Goal: Information Seeking & Learning: Learn about a topic

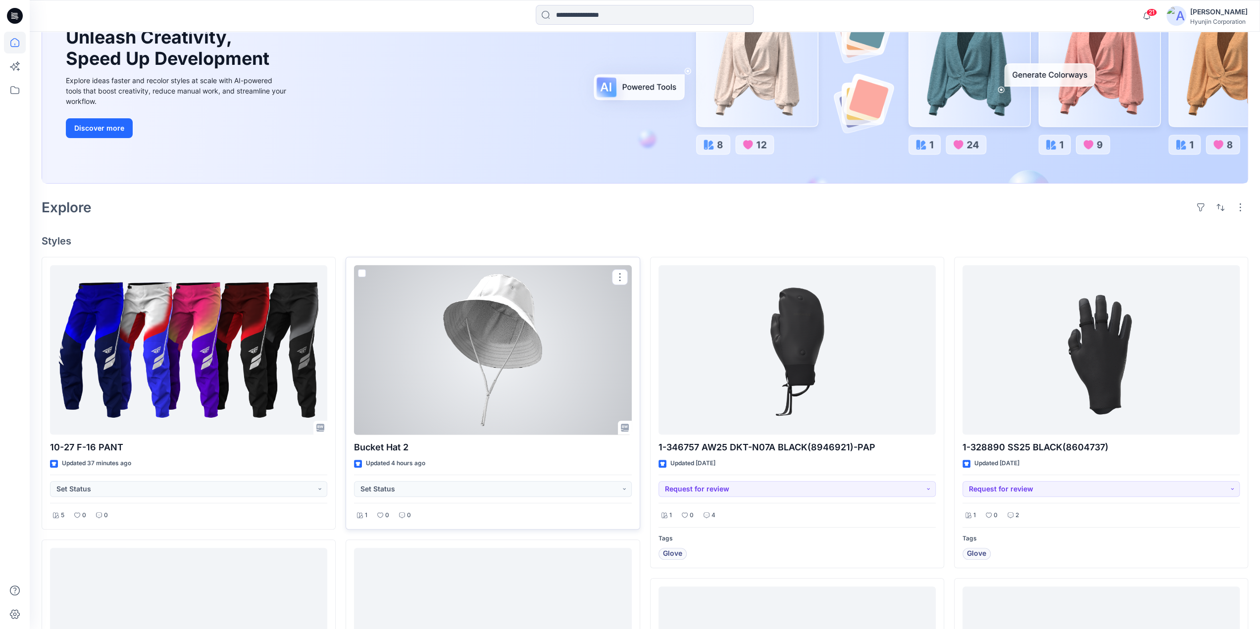
scroll to position [148, 0]
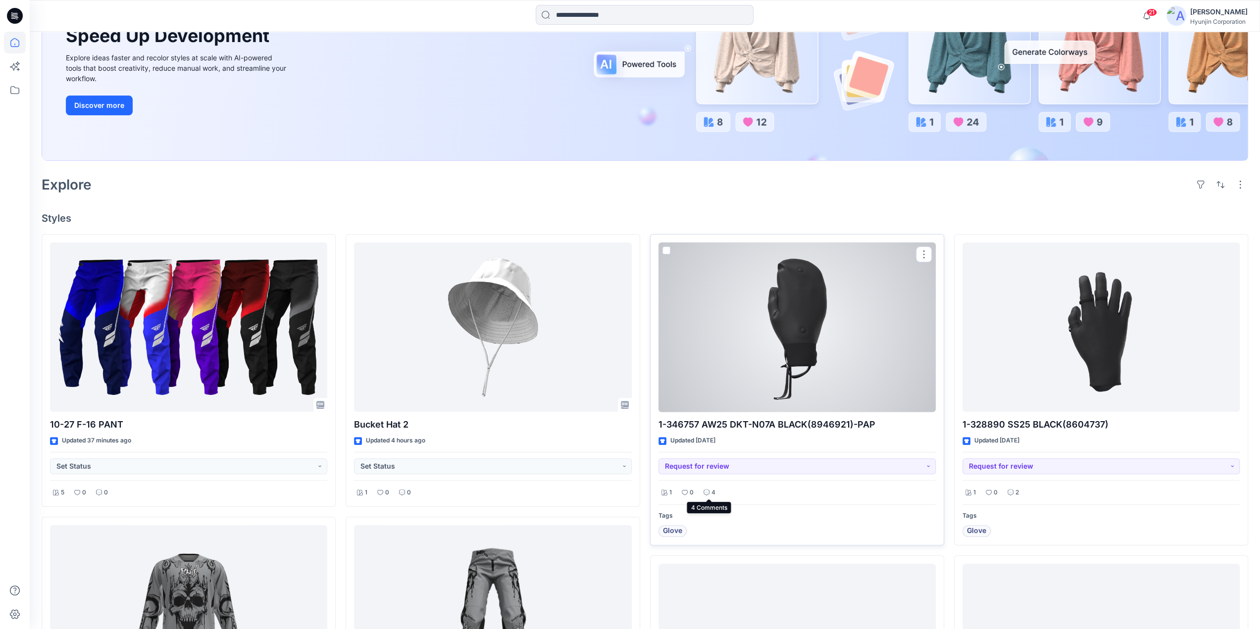
click at [711, 489] on p "4" at bounding box center [713, 493] width 4 height 10
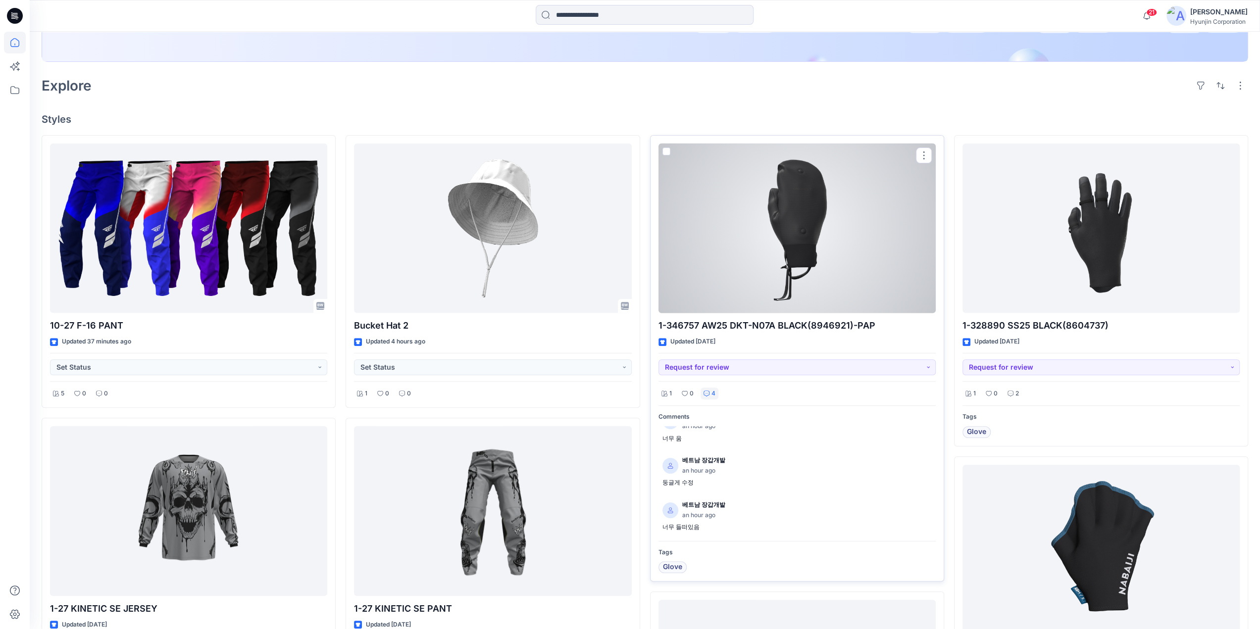
scroll to position [64, 0]
click at [818, 233] on div at bounding box center [796, 229] width 277 height 170
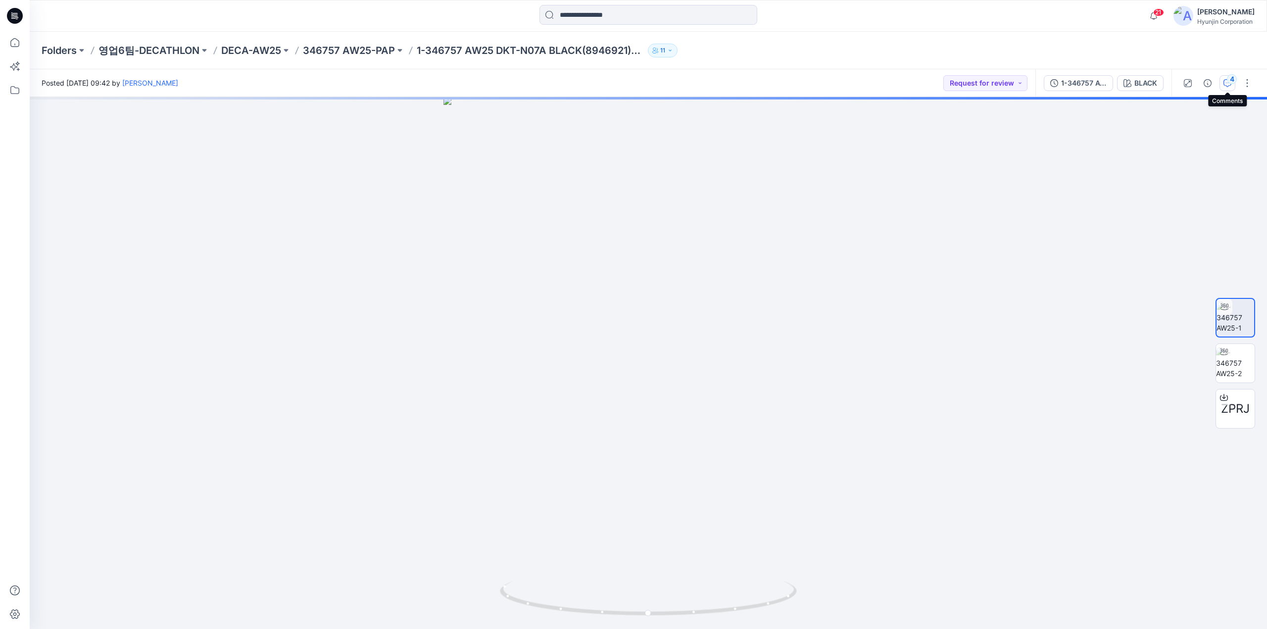
click at [1070, 86] on icon "button" at bounding box center [1228, 83] width 8 height 8
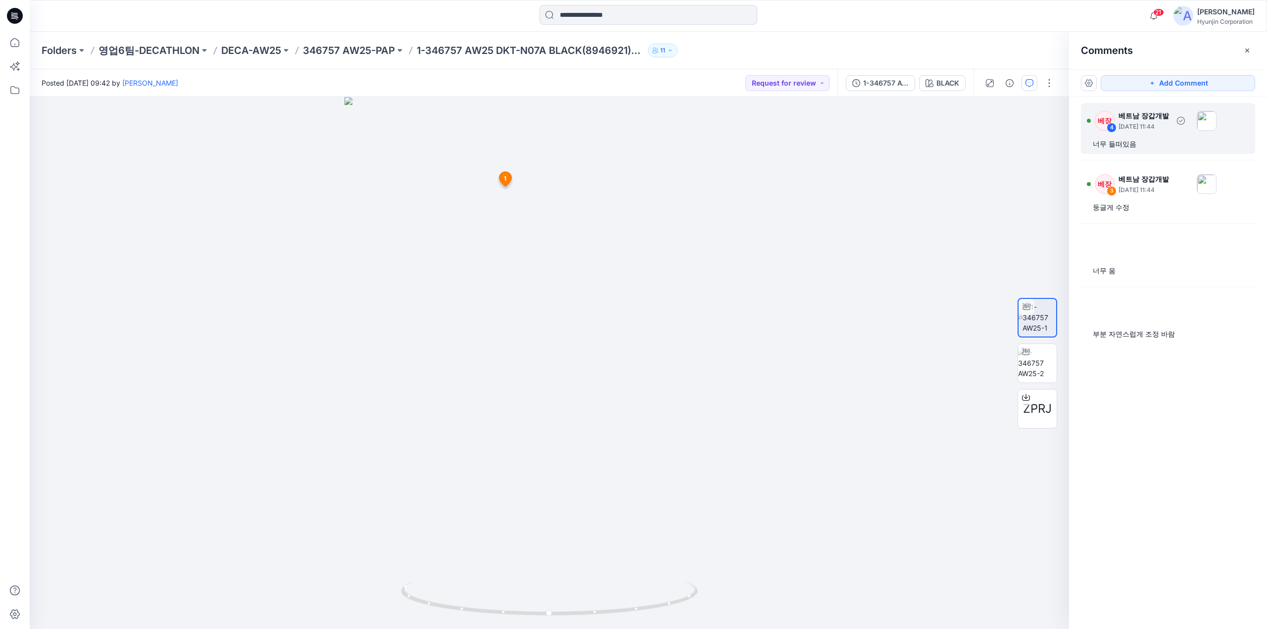
click at [1070, 142] on div "너무 들떠있음" at bounding box center [1168, 144] width 150 height 12
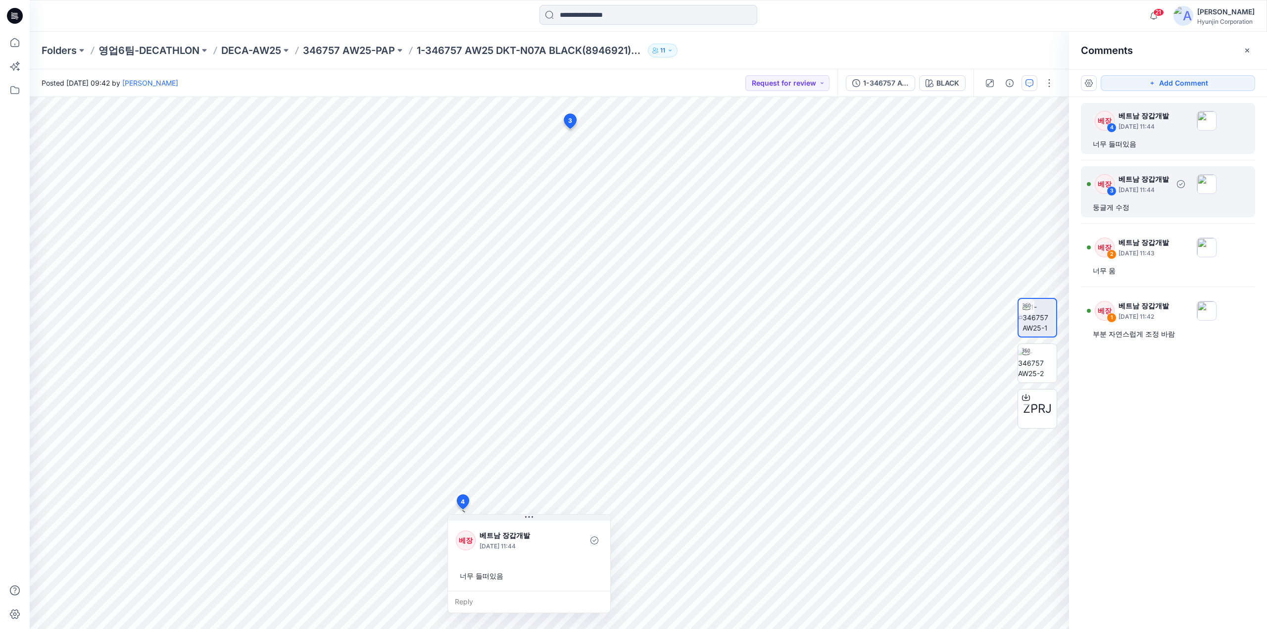
click at [1070, 211] on div "둥글게 수정" at bounding box center [1168, 207] width 150 height 12
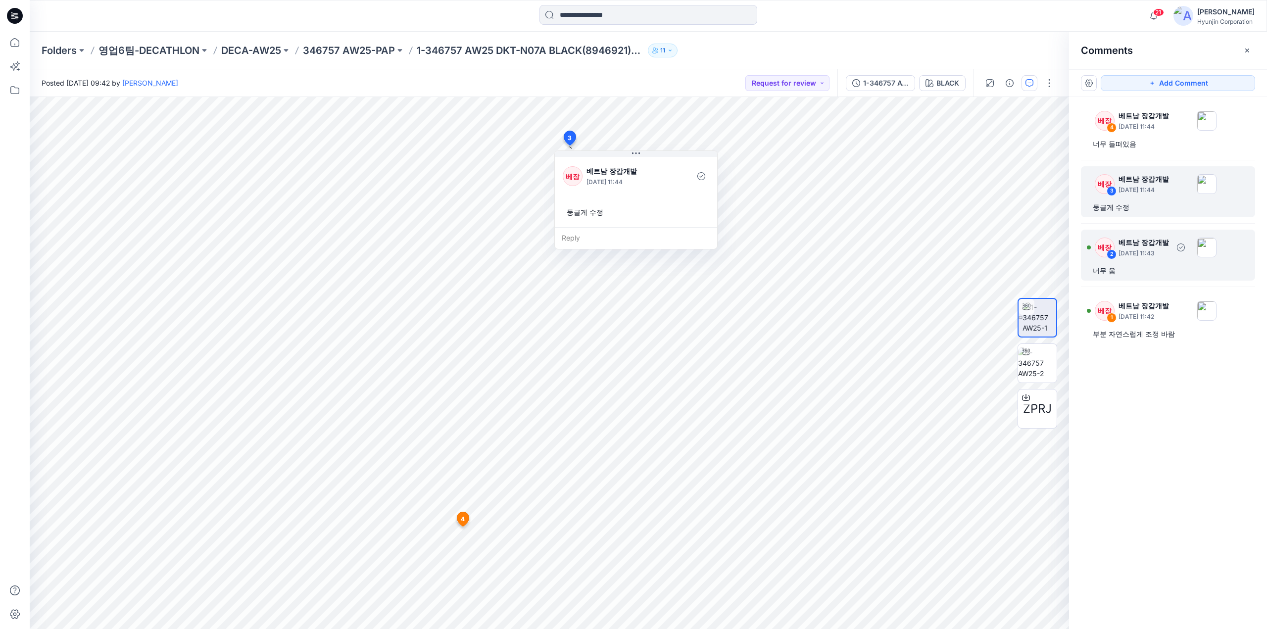
click at [1070, 248] on p "[DATE] 11:43" at bounding box center [1144, 253] width 50 height 10
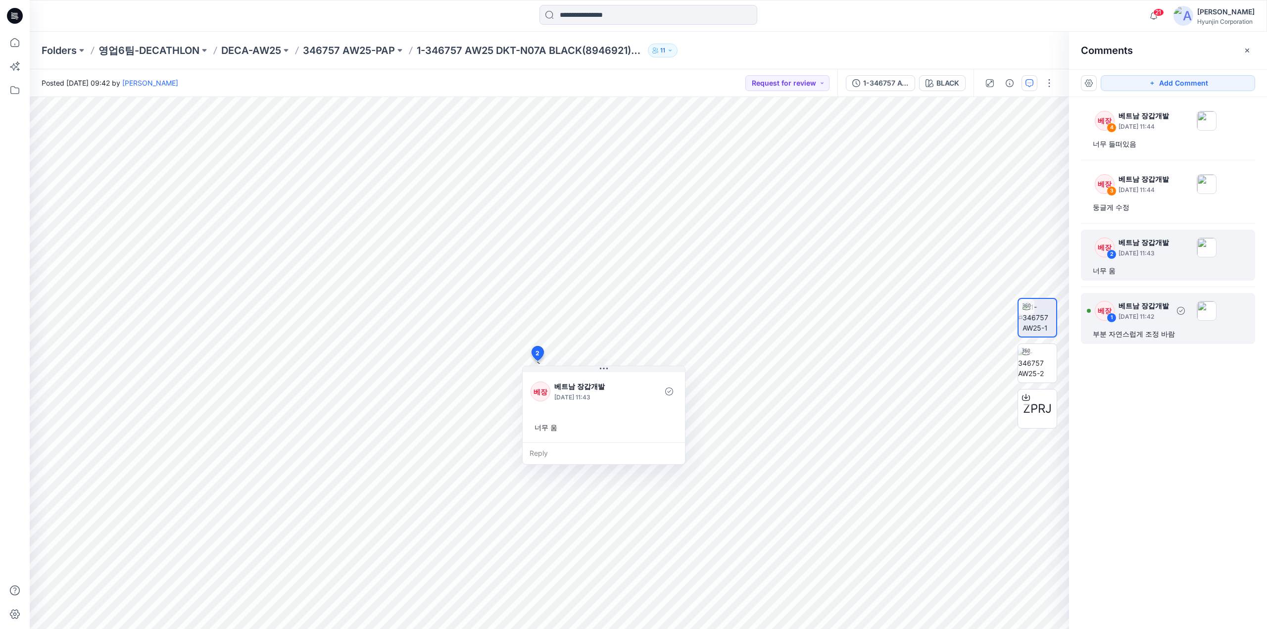
click at [1070, 324] on div "베장 1 베트남 장갑개발 [DATE] 11:42 부분 자연스럽게 조정 바람" at bounding box center [1168, 318] width 174 height 51
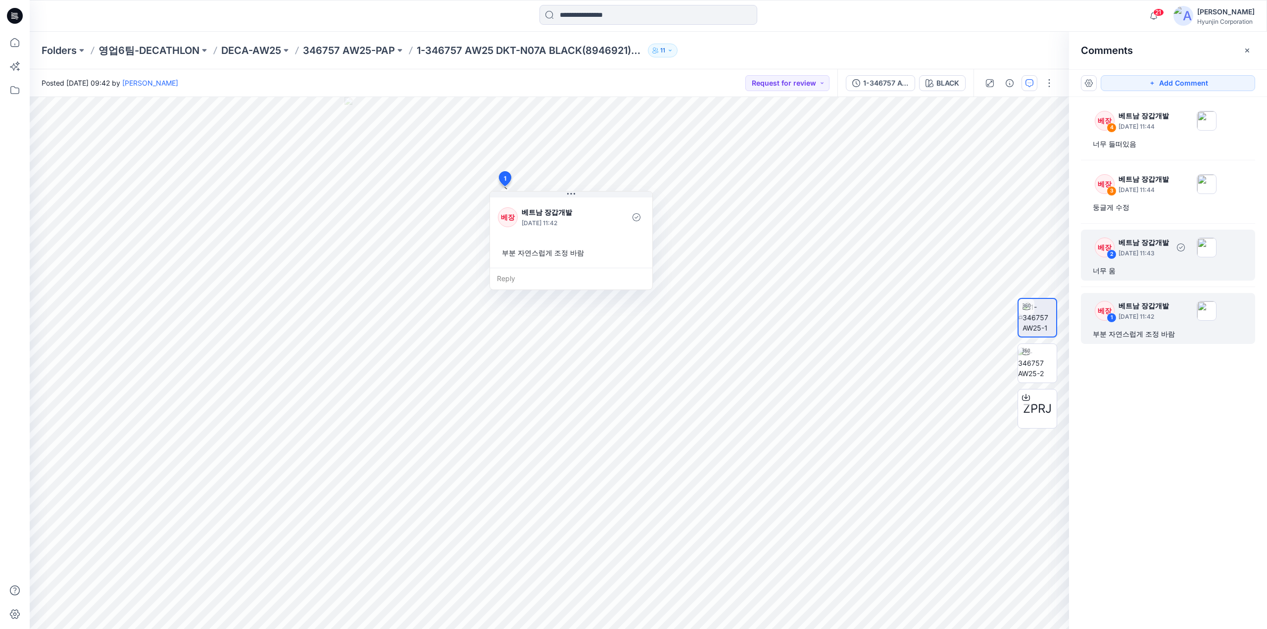
click at [1070, 262] on div "베장 2 베트남 장갑개발 [DATE] 11:43 너무 움" at bounding box center [1168, 255] width 174 height 51
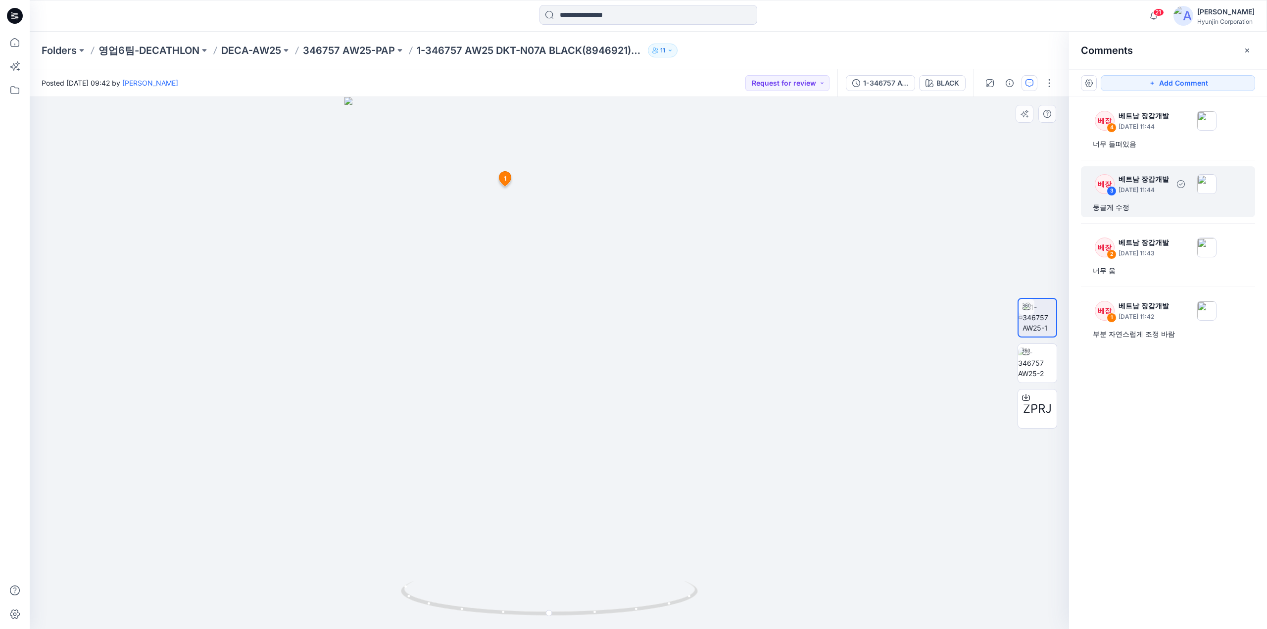
click at [1070, 211] on div "둥글게 수정" at bounding box center [1168, 207] width 150 height 12
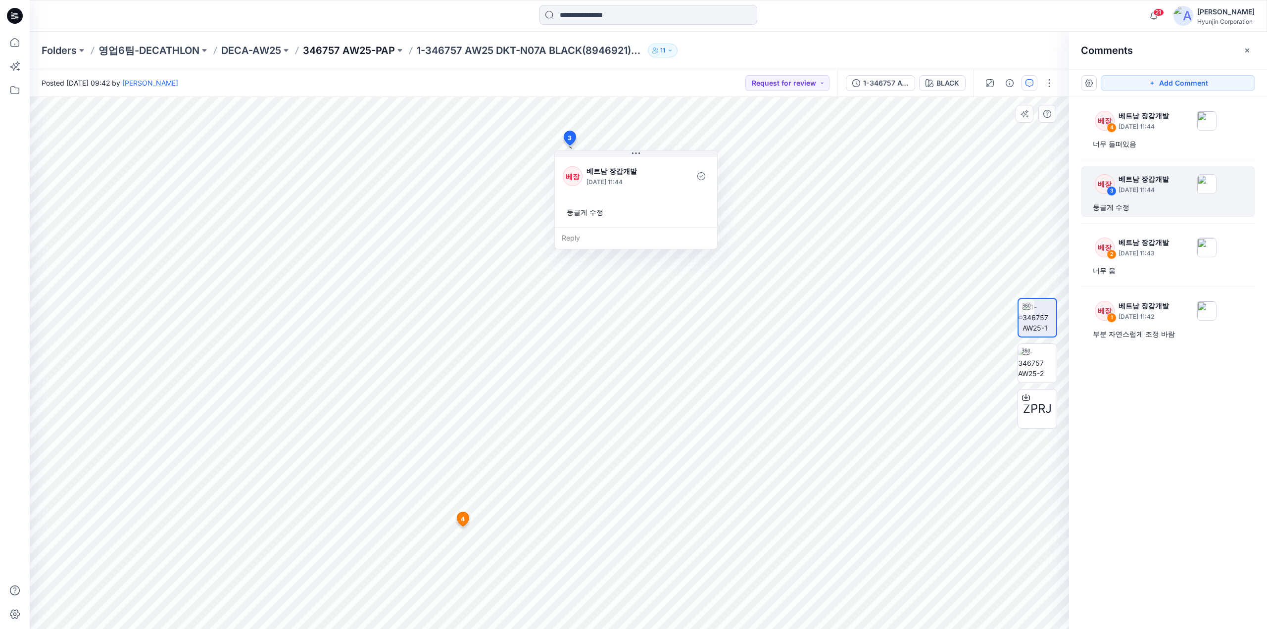
click at [336, 48] on p "346757 AW25-PAP" at bounding box center [349, 51] width 92 height 14
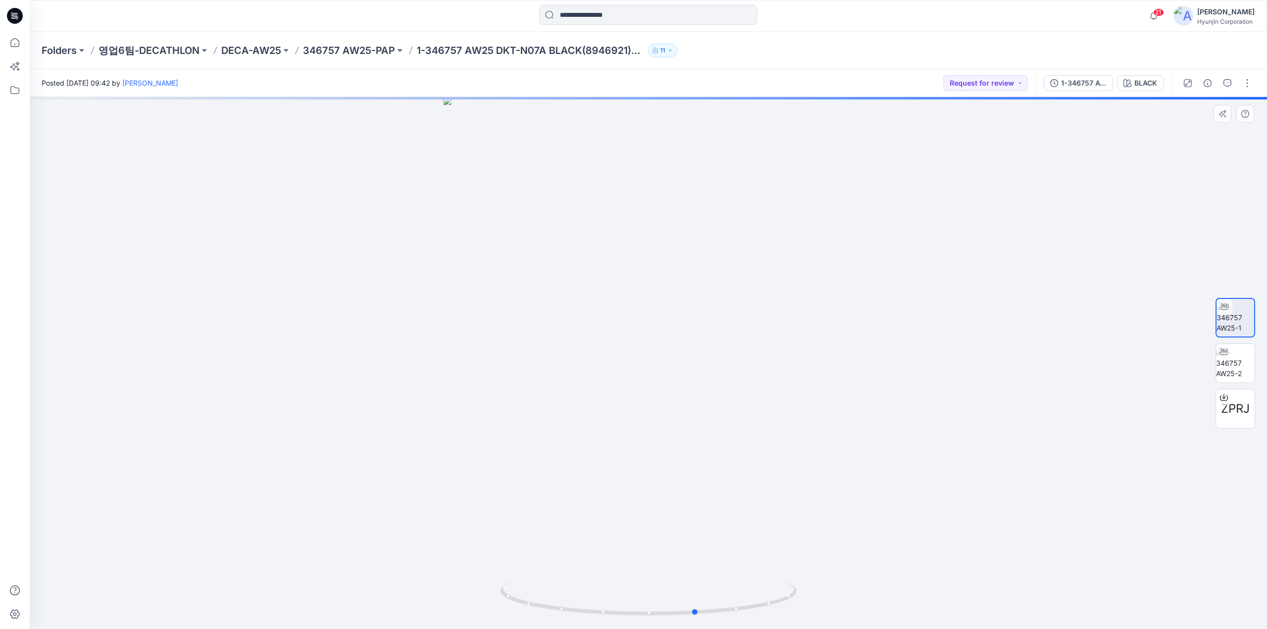
drag, startPoint x: 544, startPoint y: 260, endPoint x: 525, endPoint y: 265, distance: 20.5
click at [525, 265] on div at bounding box center [648, 363] width 1237 height 532
